Goal: Navigation & Orientation: Find specific page/section

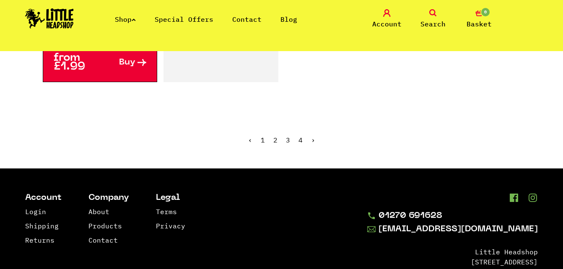
scroll to position [1516, 0]
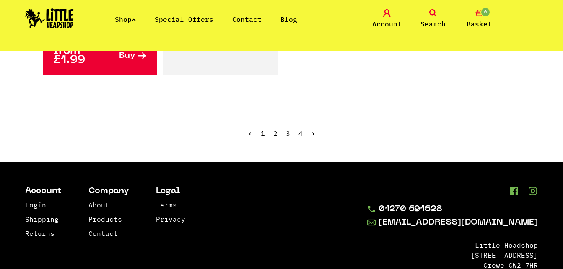
click at [274, 132] on link "2" at bounding box center [275, 133] width 4 height 8
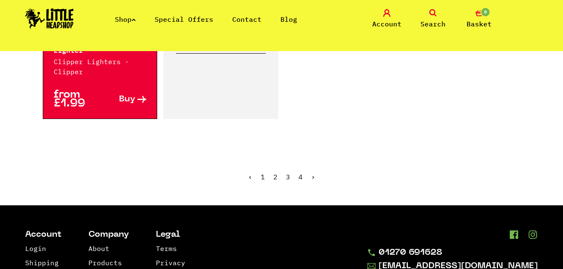
scroll to position [1473, 0]
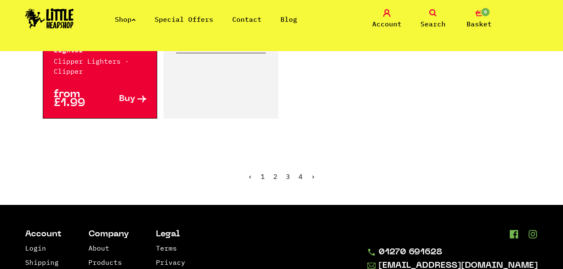
click at [287, 176] on link "3" at bounding box center [288, 176] width 4 height 8
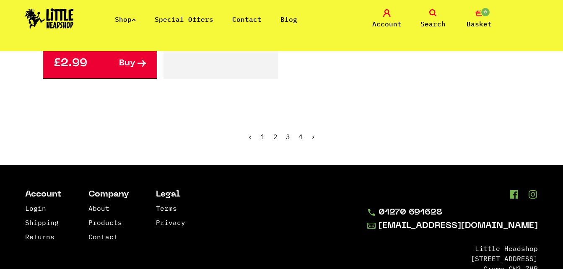
scroll to position [1467, 0]
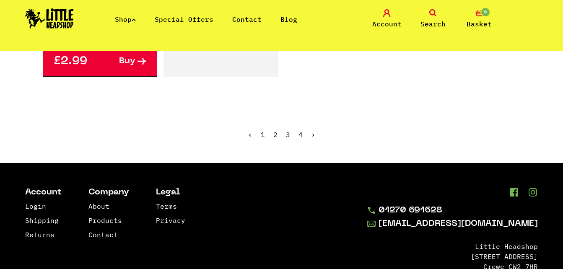
click at [298, 130] on link "4" at bounding box center [300, 134] width 4 height 8
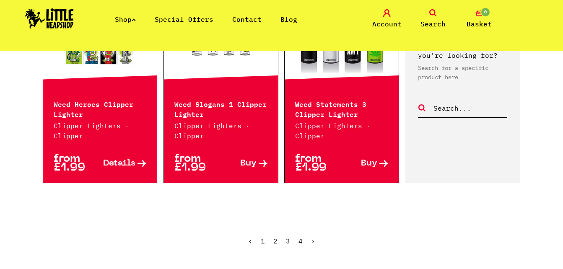
scroll to position [974, 0]
